Goal: Transaction & Acquisition: Obtain resource

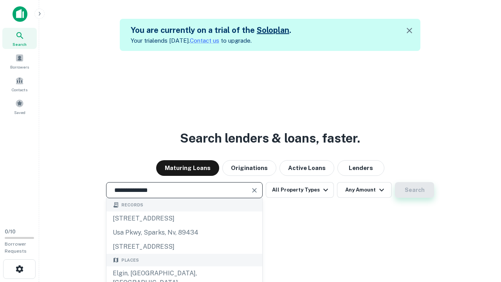
type input "**********"
click at [395, 182] on button "Search" at bounding box center [414, 190] width 39 height 16
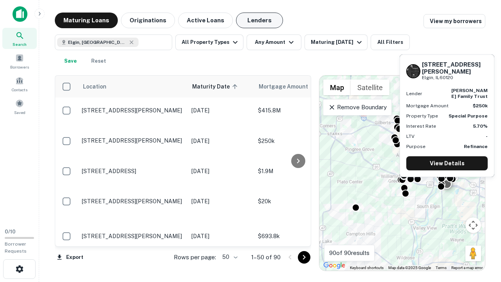
click at [259, 20] on button "Lenders" at bounding box center [259, 21] width 47 height 16
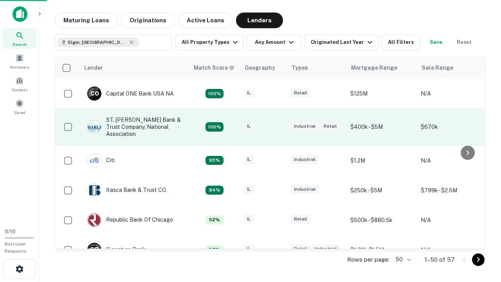
click at [278, 127] on div "IL" at bounding box center [263, 127] width 39 height 11
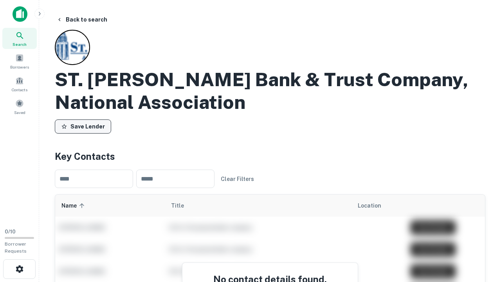
click at [83, 126] on button "Save Lender" at bounding box center [83, 126] width 56 height 14
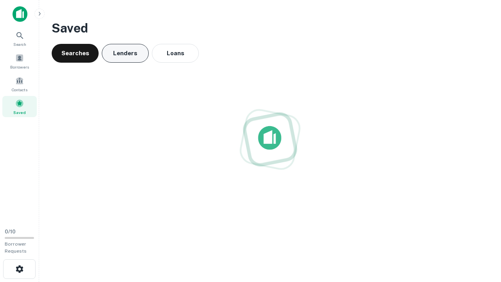
click at [125, 53] on button "Lenders" at bounding box center [125, 53] width 47 height 19
